Goal: Transaction & Acquisition: Purchase product/service

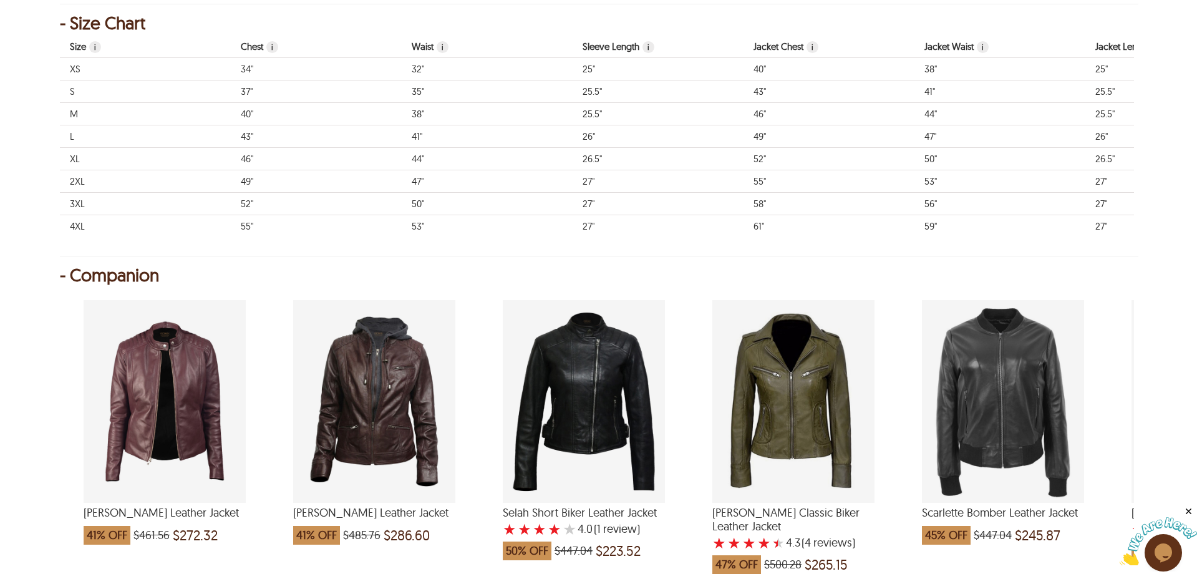
scroll to position [1014, 0]
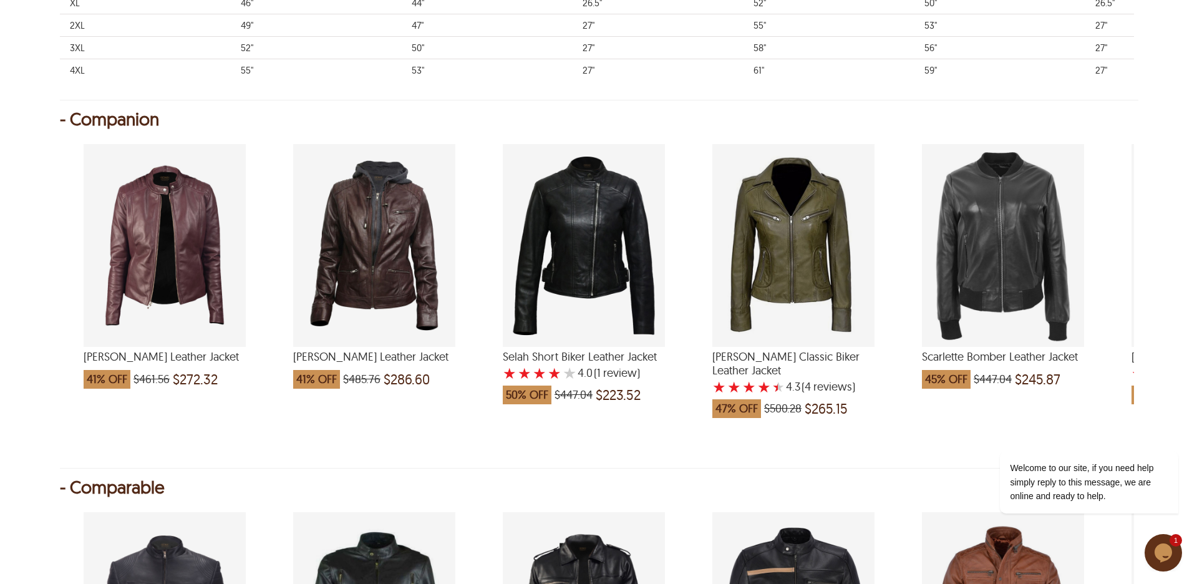
click at [589, 266] on div "Selah Short Biker Leather Jacket with a 4 Star Rating 1 Product Review which wa…" at bounding box center [584, 245] width 162 height 203
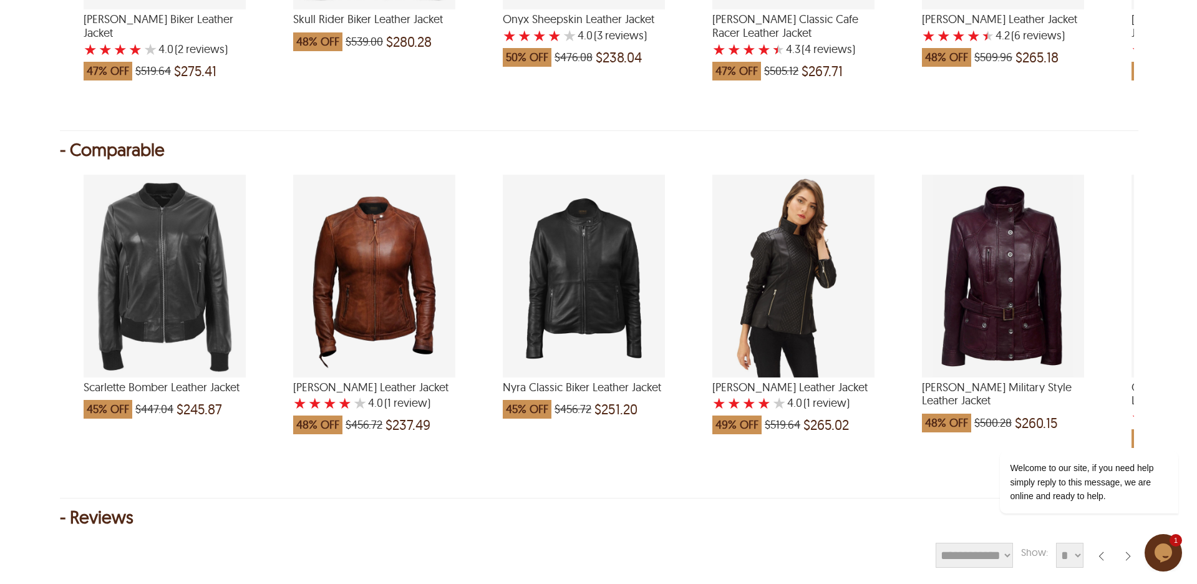
scroll to position [1195, 0]
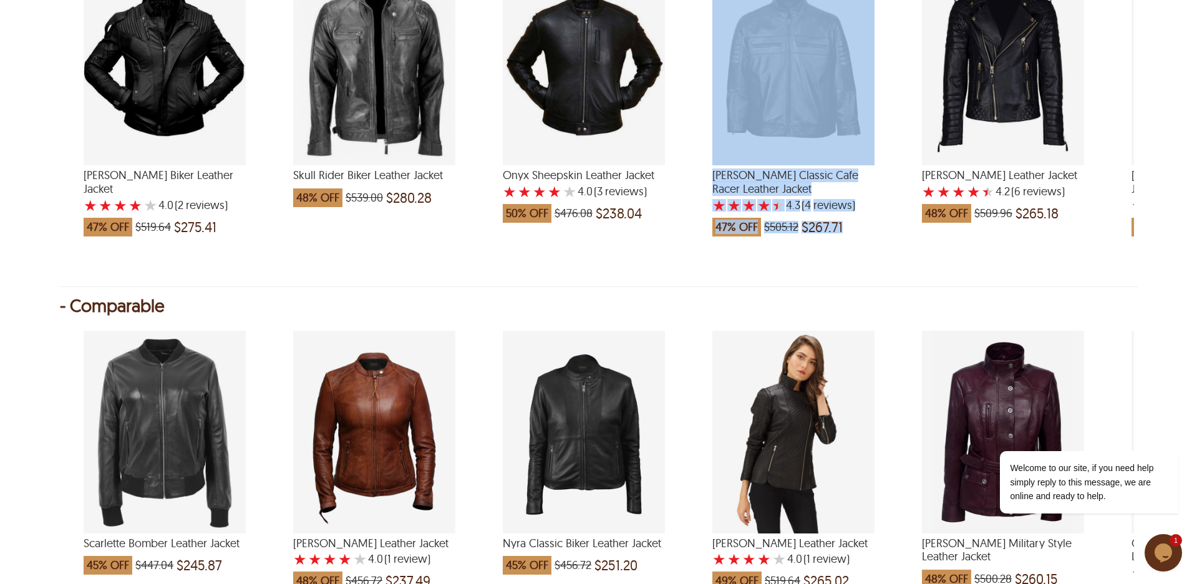
drag, startPoint x: 649, startPoint y: 272, endPoint x: 766, endPoint y: 272, distance: 116.6
click at [766, 261] on div "Asher Biker Leather Jacket ★ ★ ★ ★ ★ 4.0 (2 reviews ) 47% OFF $519.64 $275.41 S…" at bounding box center [597, 105] width 1074 height 311
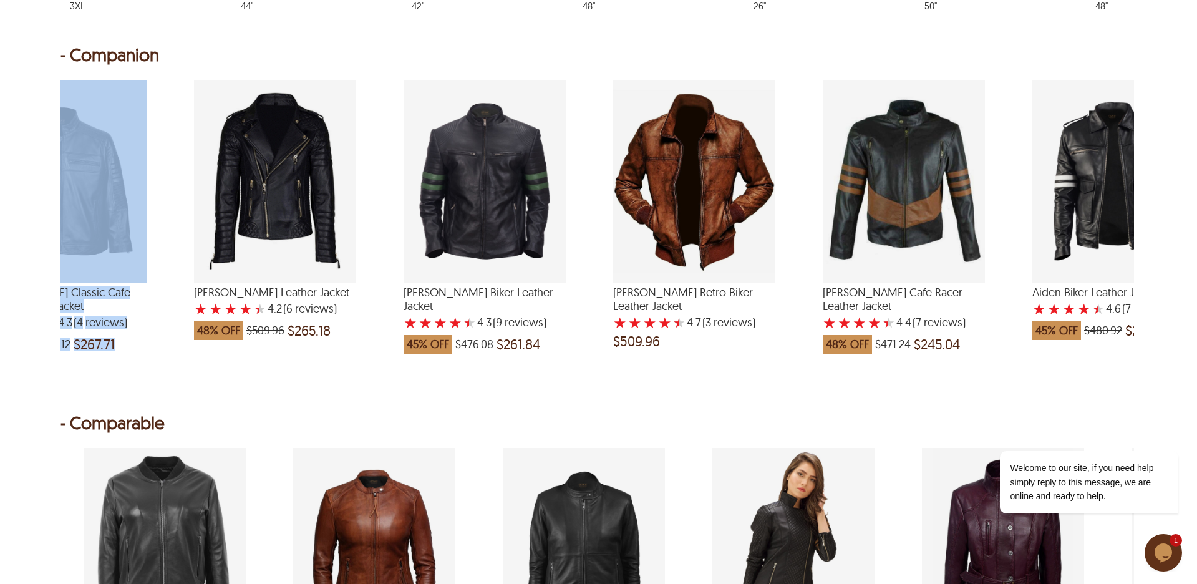
scroll to position [1028, 0]
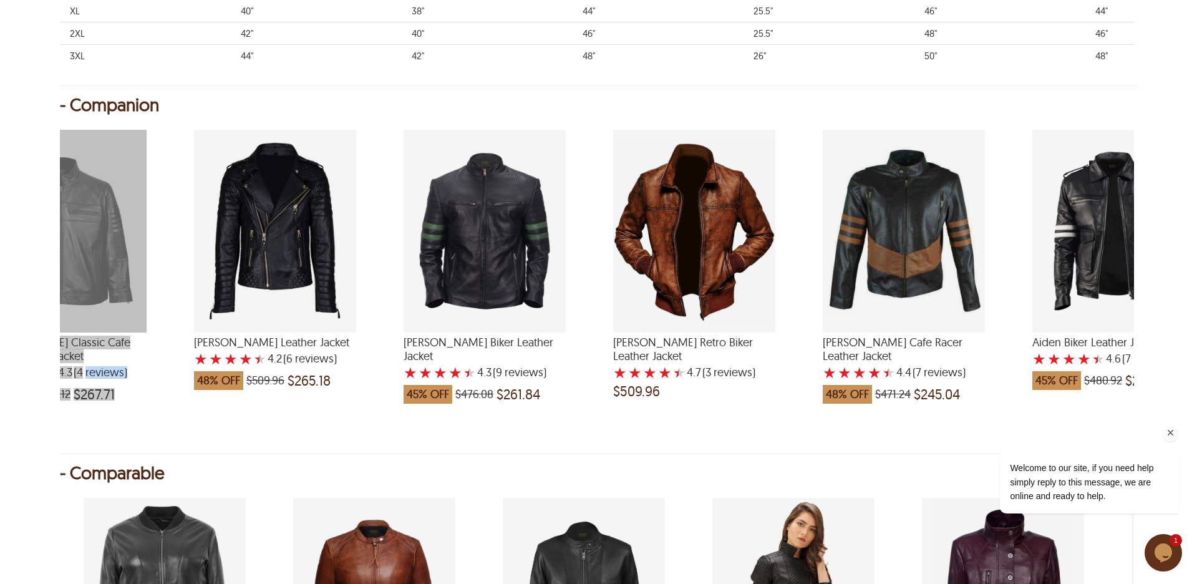
drag, startPoint x: 965, startPoint y: 436, endPoint x: 1052, endPoint y: 443, distance: 87.0
click at [1052, 443] on div "Welcome to our site, if you need help simply reply to this message, we are onli…" at bounding box center [1072, 430] width 224 height 190
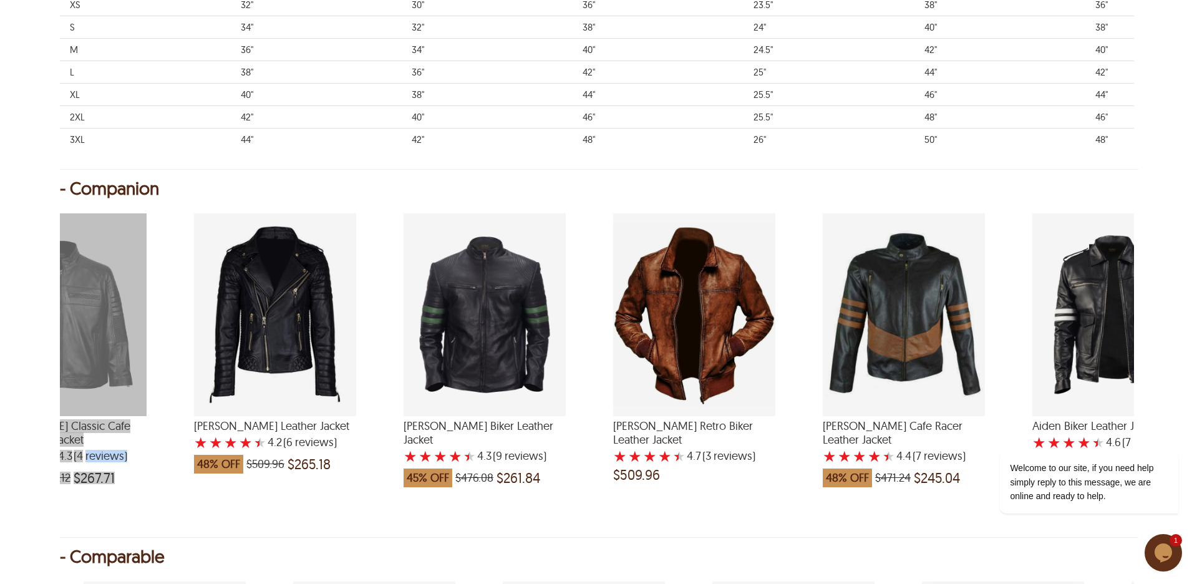
scroll to position [943, 0]
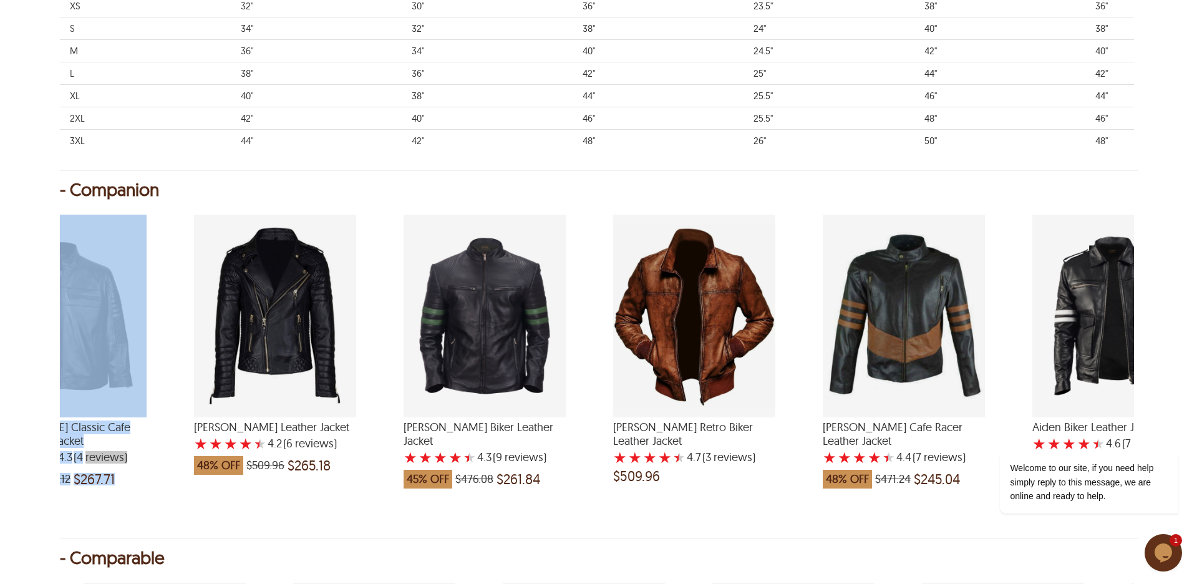
click at [914, 340] on div "Archer Cafe Racer Leather Jacket with a 4.428571428571429 Star Rating 7 Product…" at bounding box center [904, 316] width 162 height 203
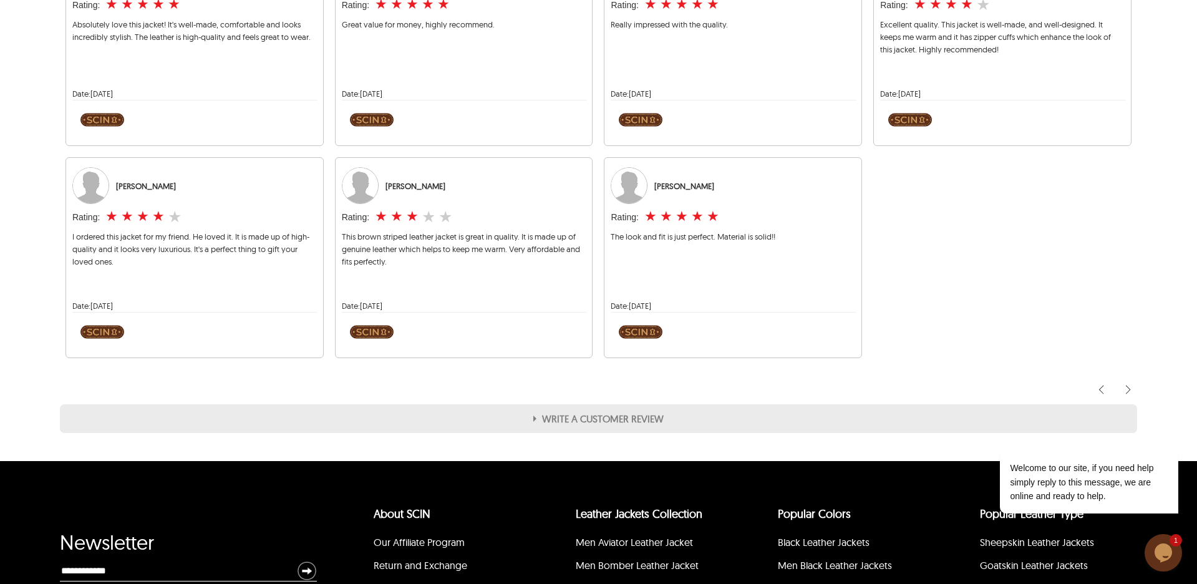
scroll to position [1913, 0]
